Goal: Task Accomplishment & Management: Complete application form

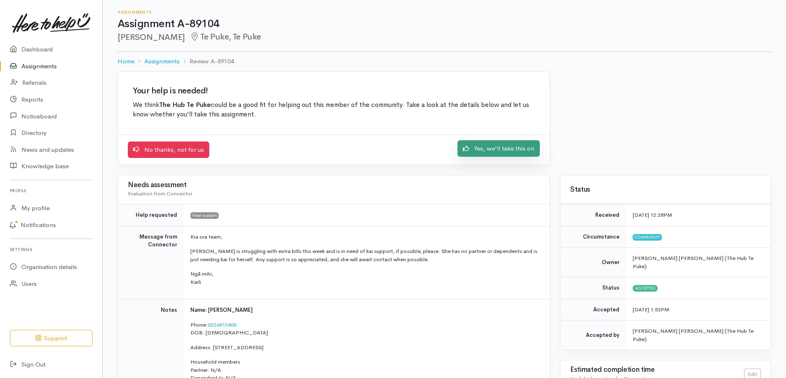
drag, startPoint x: 0, startPoint y: 0, endPoint x: 523, endPoint y: 150, distance: 544.6
click at [523, 150] on link "Yes, we'll take this on" at bounding box center [499, 148] width 82 height 17
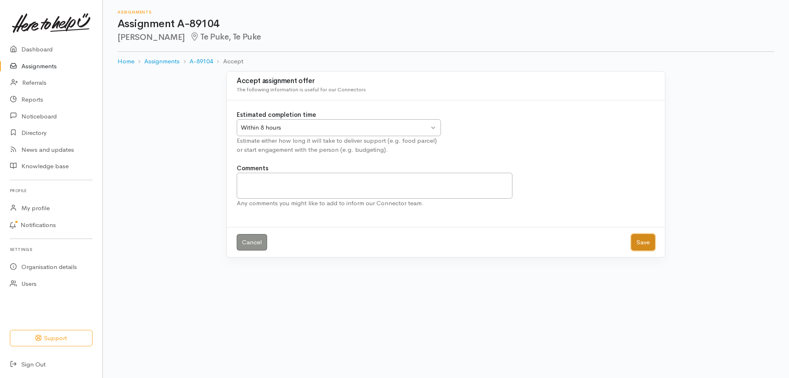
click at [643, 242] on button "Save" at bounding box center [644, 242] width 24 height 17
